Goal: Task Accomplishment & Management: Manage account settings

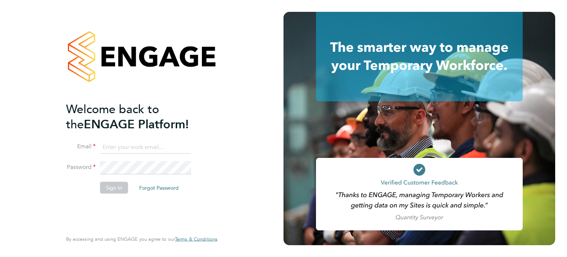
type input "amie.day@morganhunt.com"
click at [111, 187] on button "Sign In" at bounding box center [114, 187] width 28 height 12
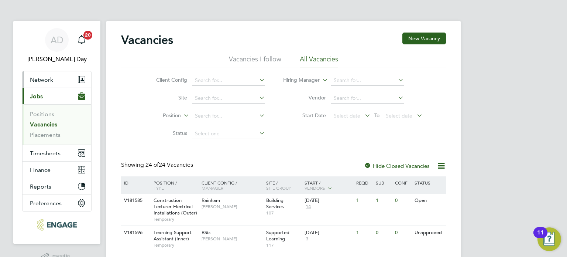
click at [51, 75] on button "Network" at bounding box center [57, 79] width 69 height 16
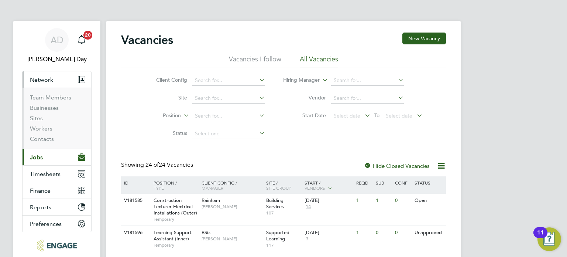
click at [51, 77] on span "Network" at bounding box center [41, 79] width 23 height 7
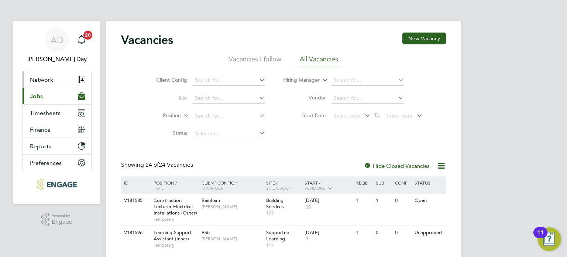
click at [44, 81] on span "Network" at bounding box center [41, 79] width 23 height 7
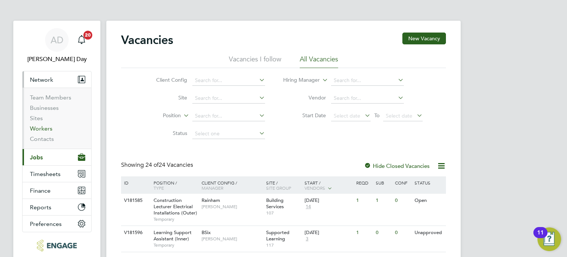
click at [42, 127] on link "Workers" at bounding box center [41, 128] width 23 height 7
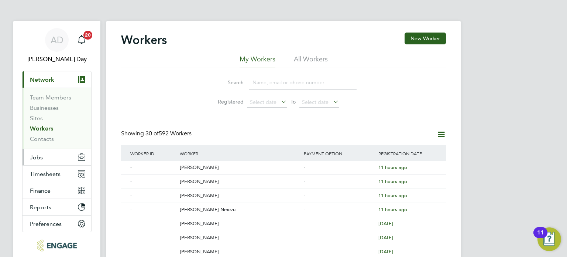
click at [36, 159] on span "Jobs" at bounding box center [36, 157] width 13 height 7
click at [35, 158] on span "Jobs" at bounding box center [36, 157] width 13 height 7
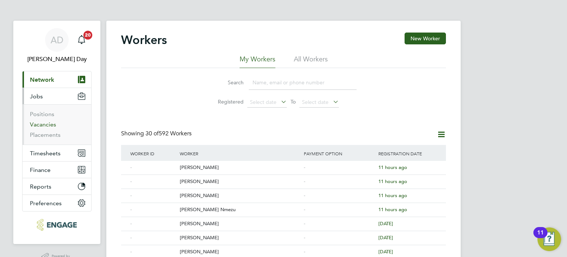
click at [45, 124] on link "Vacancies" at bounding box center [43, 124] width 26 height 7
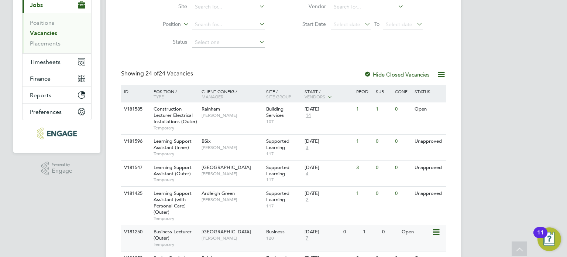
scroll to position [148, 0]
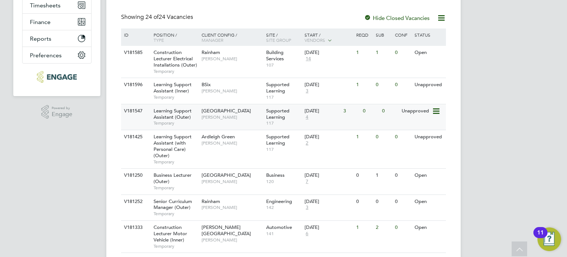
click at [232, 118] on span "Joanna Duncan" at bounding box center [232, 117] width 61 height 6
click at [238, 147] on div "Ardleigh Green Karen Marcelline" at bounding box center [232, 139] width 65 height 19
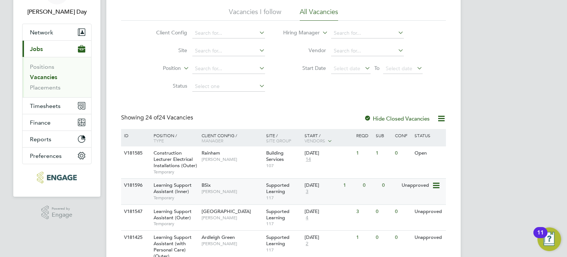
scroll to position [74, 0]
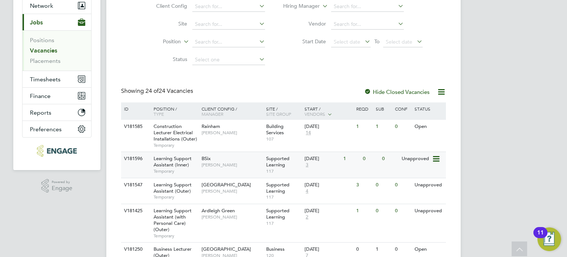
click at [221, 160] on div "BSix Rachel Johnson" at bounding box center [232, 161] width 65 height 19
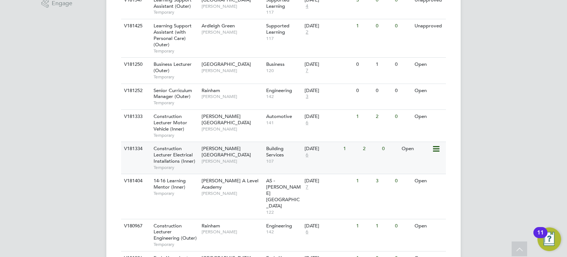
scroll to position [332, 0]
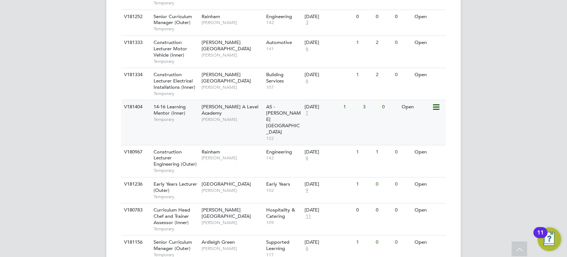
click at [248, 116] on span "Rabia Khanom" at bounding box center [232, 119] width 61 height 6
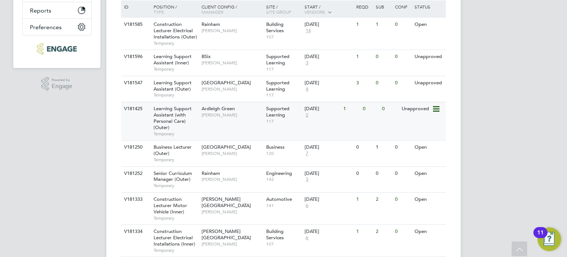
scroll to position [148, 0]
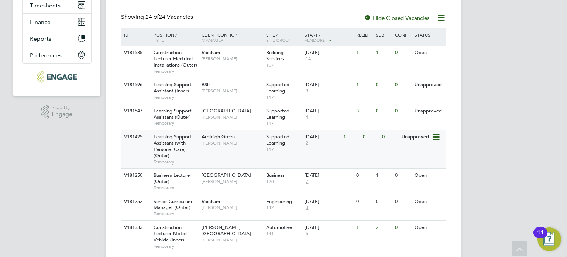
click at [228, 145] on span "[PERSON_NAME]" at bounding box center [232, 143] width 61 height 6
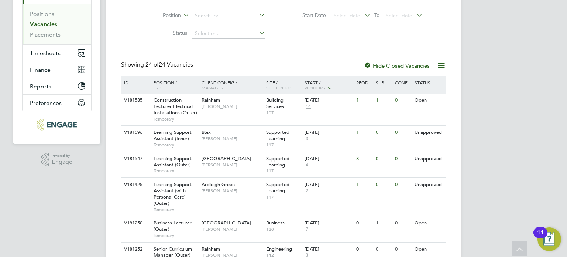
scroll to position [0, 0]
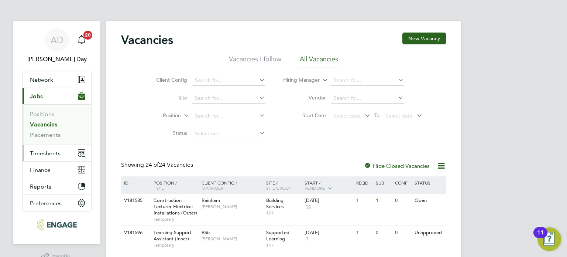
click at [44, 150] on span "Timesheets" at bounding box center [45, 153] width 31 height 7
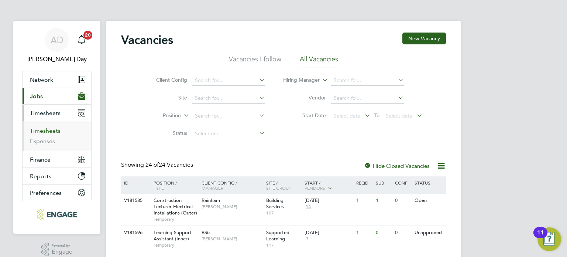
click at [50, 131] on link "Timesheets" at bounding box center [45, 130] width 31 height 7
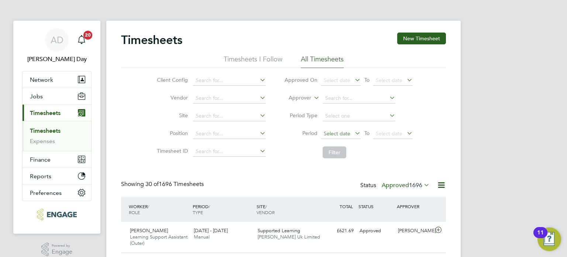
click at [336, 132] on span "Select date" at bounding box center [337, 133] width 27 height 7
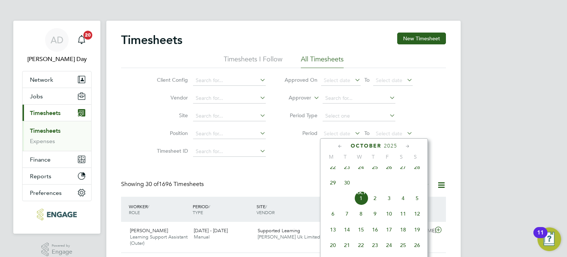
click at [332, 174] on span "22" at bounding box center [333, 167] width 14 height 14
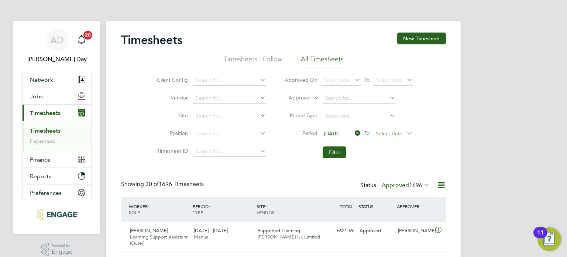
click at [392, 130] on span "Select date" at bounding box center [389, 133] width 27 height 7
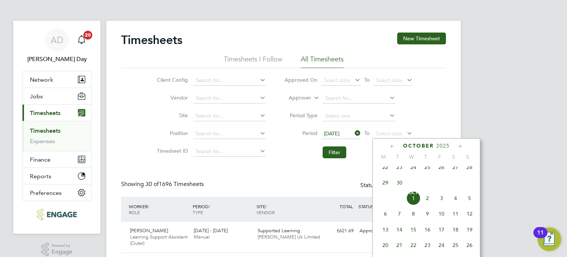
click at [468, 174] on span "28" at bounding box center [470, 167] width 14 height 14
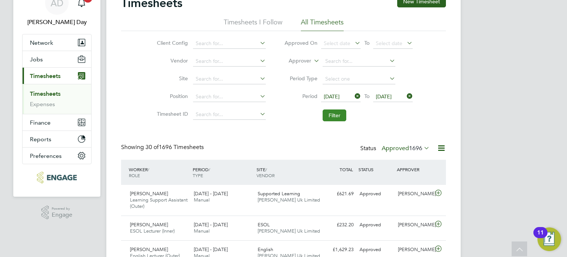
click at [338, 117] on button "Filter" at bounding box center [335, 115] width 24 height 12
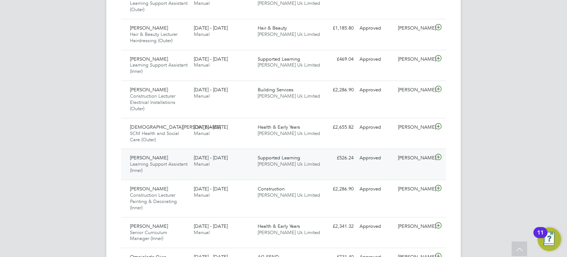
click at [295, 169] on div "Supported Learning Morgan Hunt Uk Limited" at bounding box center [287, 161] width 64 height 18
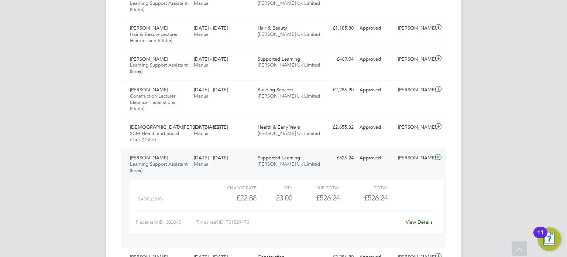
click at [419, 223] on link "View Details" at bounding box center [419, 222] width 27 height 6
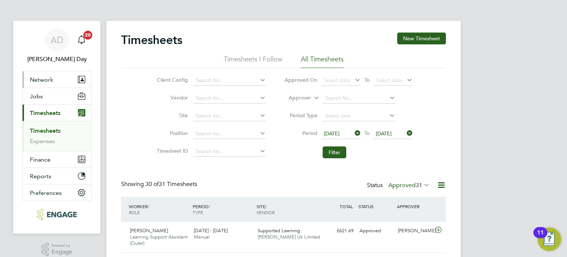
click at [34, 81] on span "Network" at bounding box center [41, 79] width 23 height 7
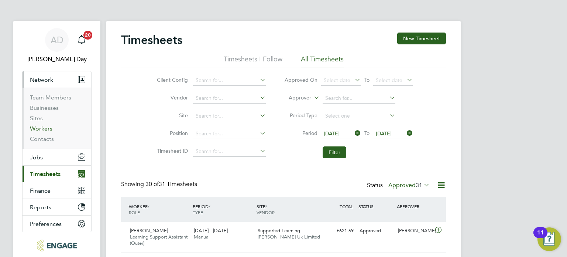
click at [41, 130] on link "Workers" at bounding box center [41, 128] width 23 height 7
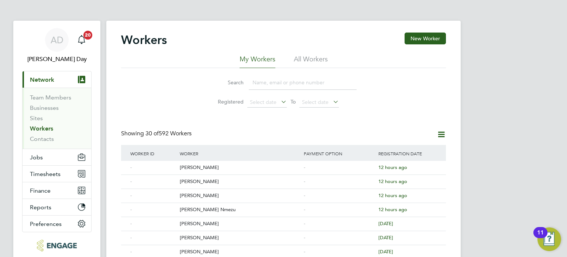
click at [269, 86] on input at bounding box center [303, 82] width 108 height 14
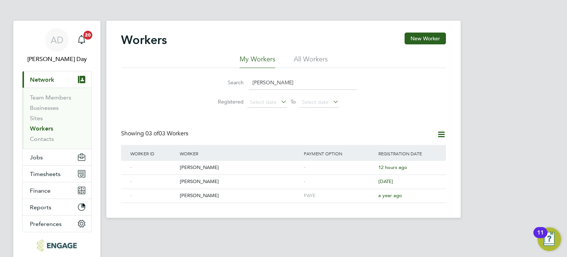
type input "julia"
click at [38, 158] on span "Jobs" at bounding box center [36, 157] width 13 height 7
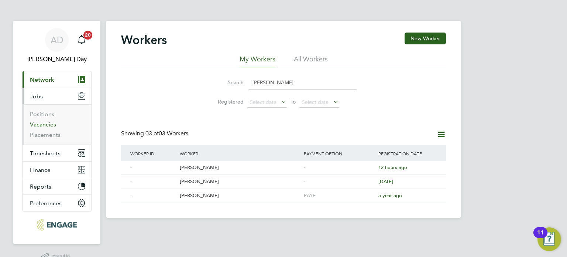
click at [40, 125] on link "Vacancies" at bounding box center [43, 124] width 26 height 7
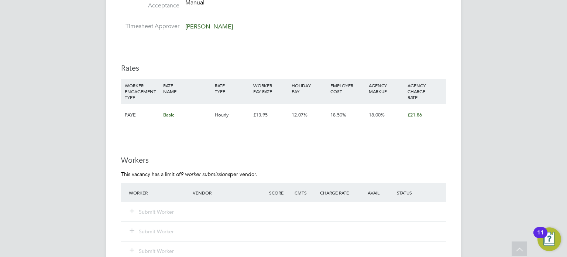
scroll to position [1219, 0]
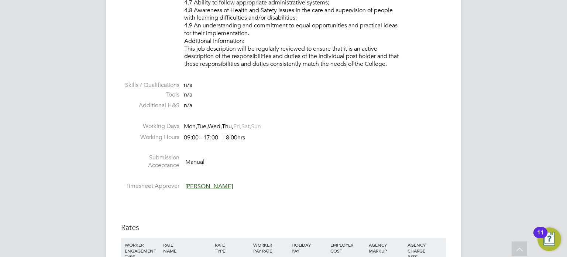
scroll to position [997, 0]
